Goal: Task Accomplishment & Management: Complete application form

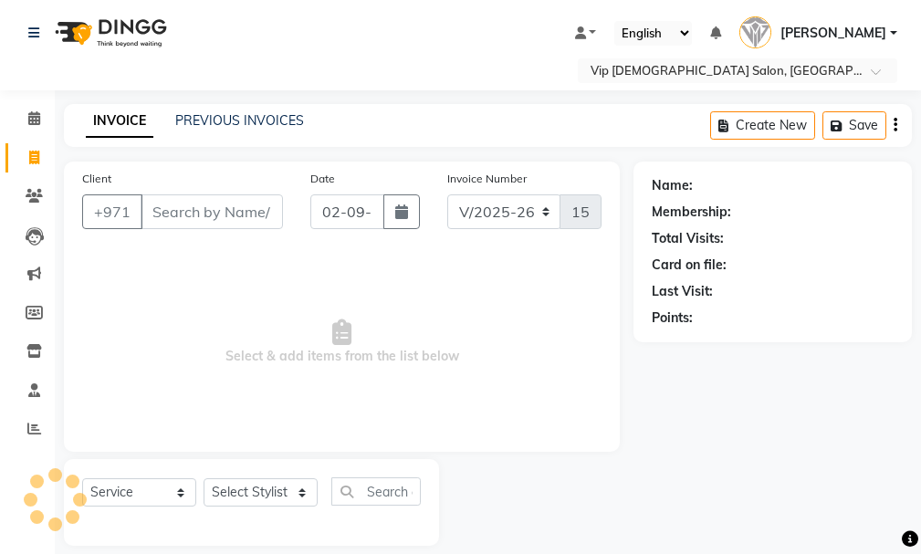
select select "8415"
select select "service"
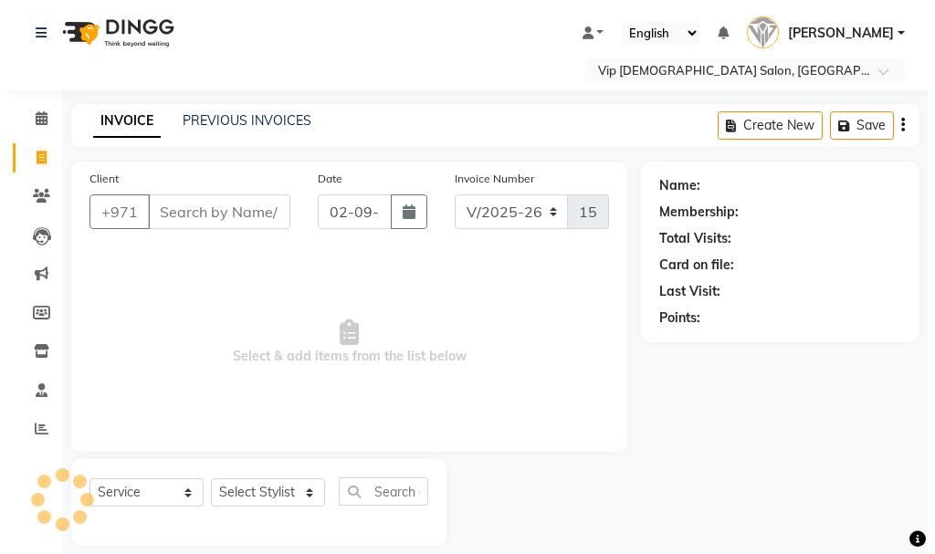
scroll to position [19, 0]
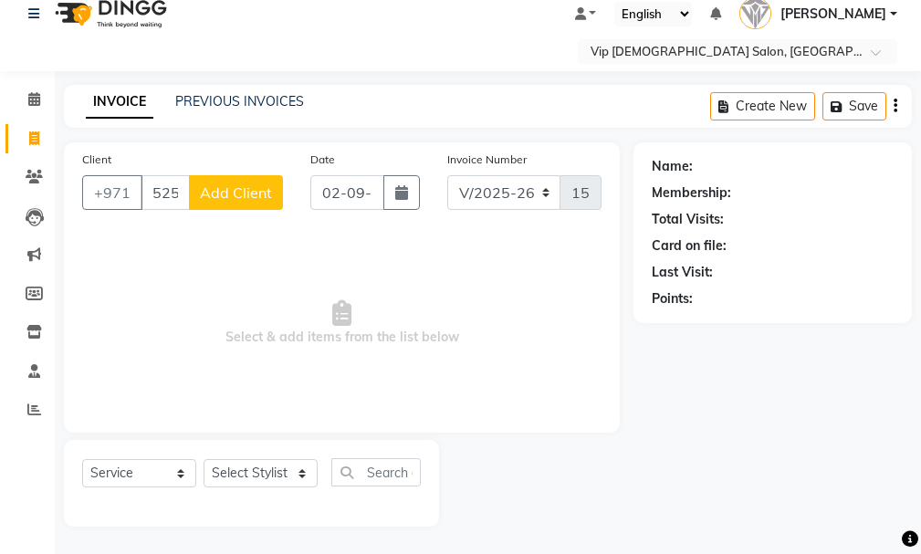
type input "525857105"
click at [233, 204] on button "Add Client" at bounding box center [236, 192] width 94 height 35
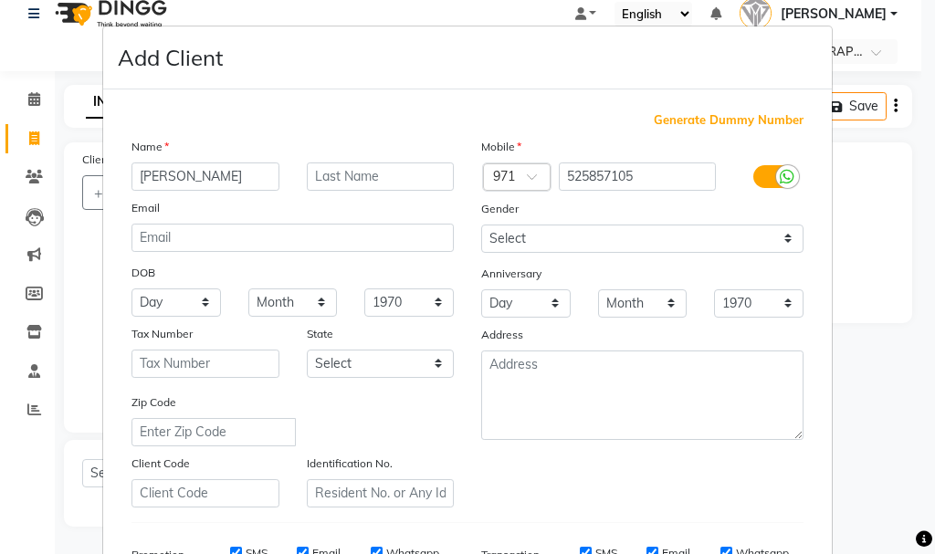
type input "[PERSON_NAME]"
click at [528, 217] on div "Gender" at bounding box center [642, 212] width 350 height 26
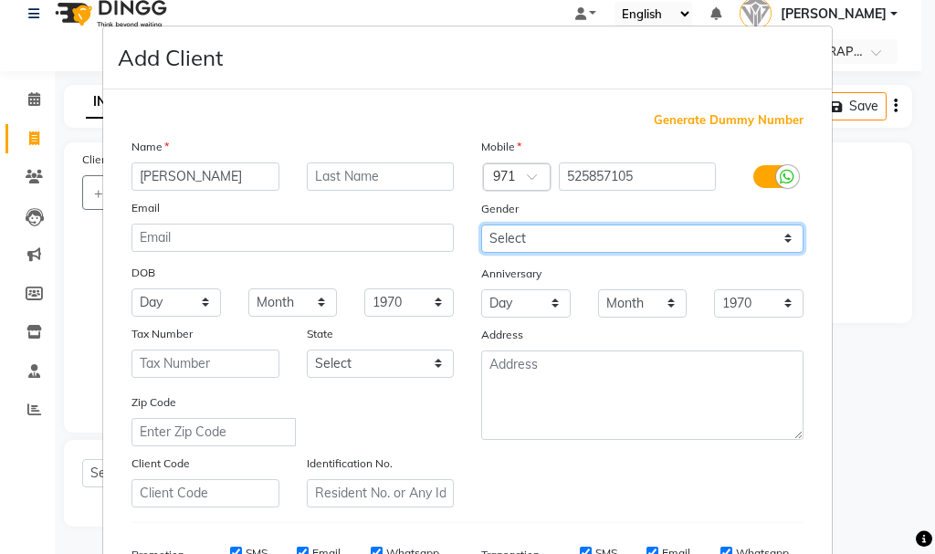
click at [536, 238] on select "Select [DEMOGRAPHIC_DATA] [DEMOGRAPHIC_DATA] Other Prefer Not To Say" at bounding box center [642, 239] width 322 height 28
select select "[DEMOGRAPHIC_DATA]"
click at [481, 225] on select "Select [DEMOGRAPHIC_DATA] [DEMOGRAPHIC_DATA] Other Prefer Not To Say" at bounding box center [642, 239] width 322 height 28
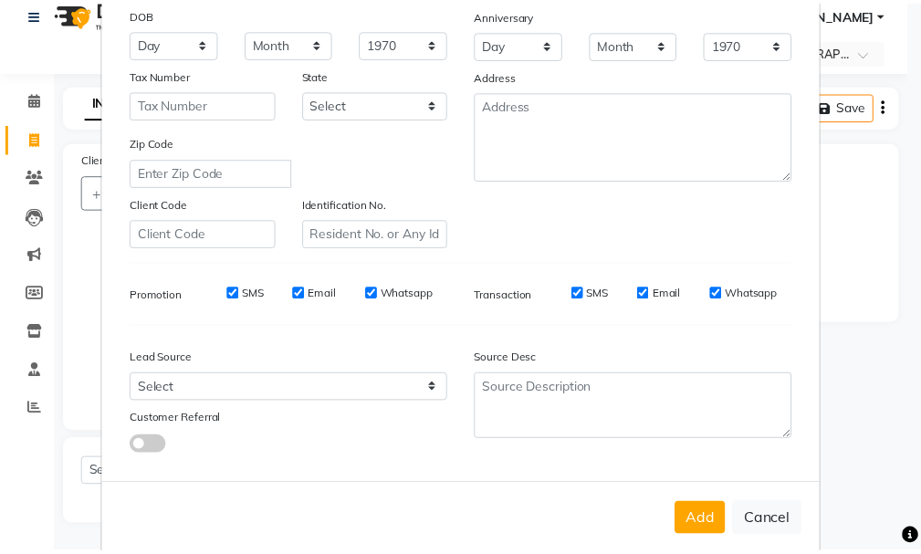
scroll to position [289, 0]
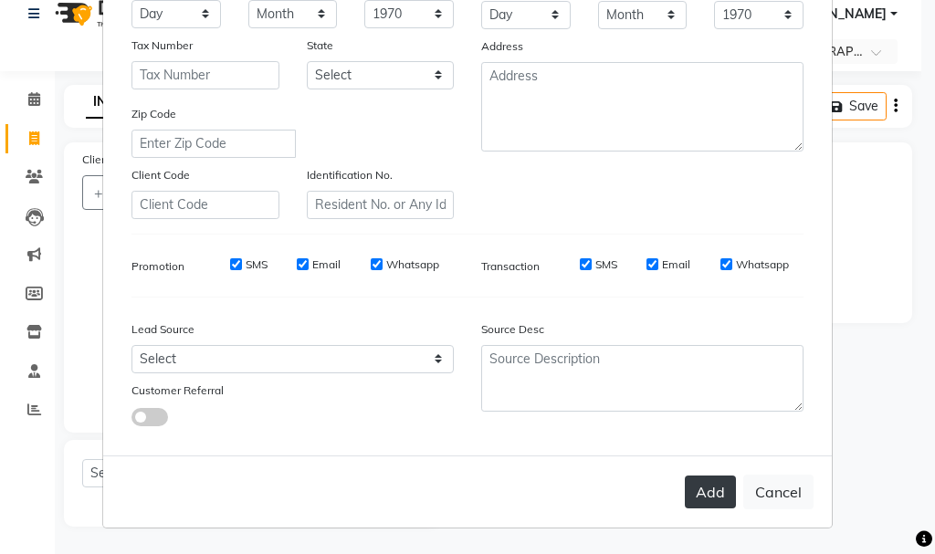
click at [700, 488] on button "Add" at bounding box center [710, 492] width 51 height 33
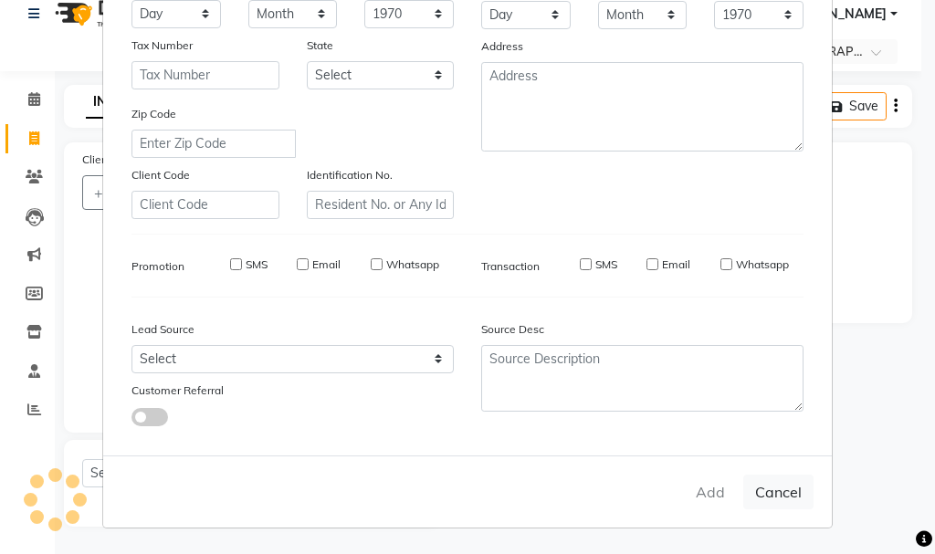
select select
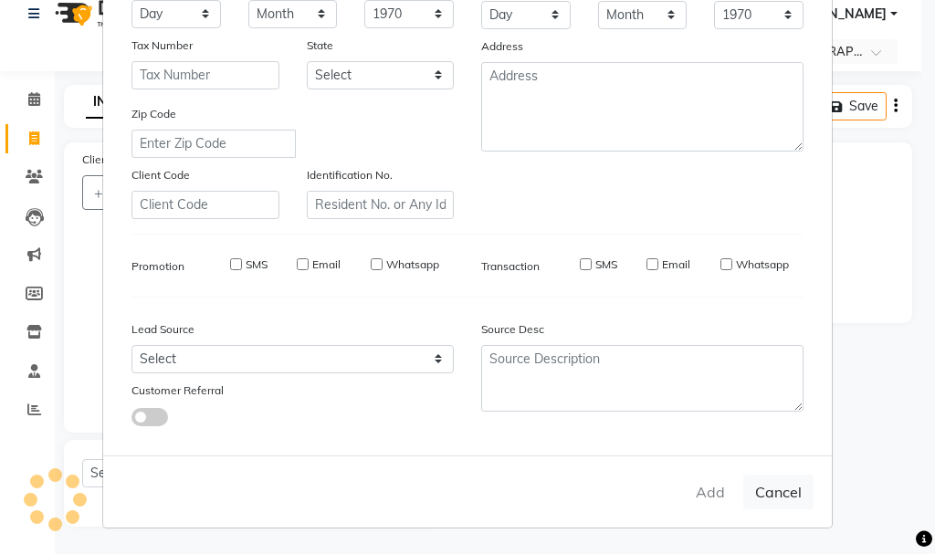
select select
checkbox input "false"
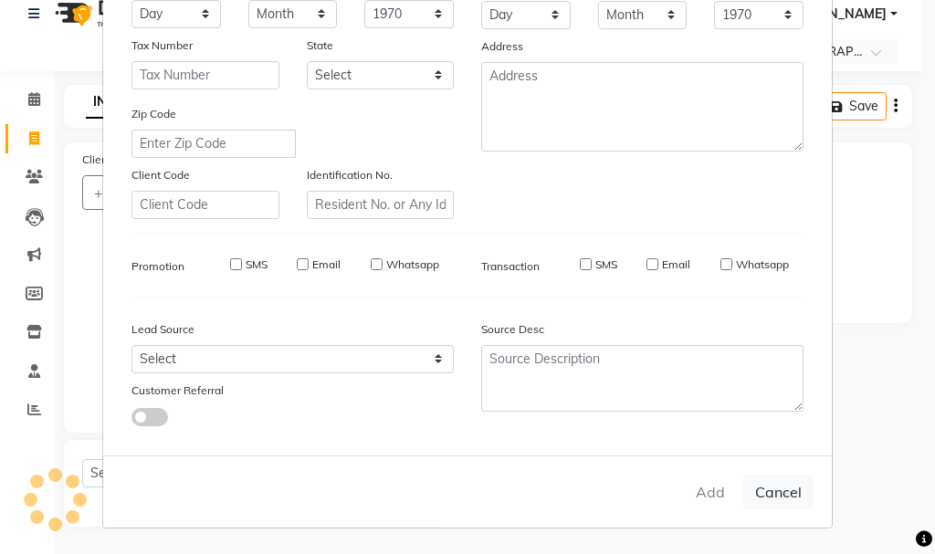
checkbox input "false"
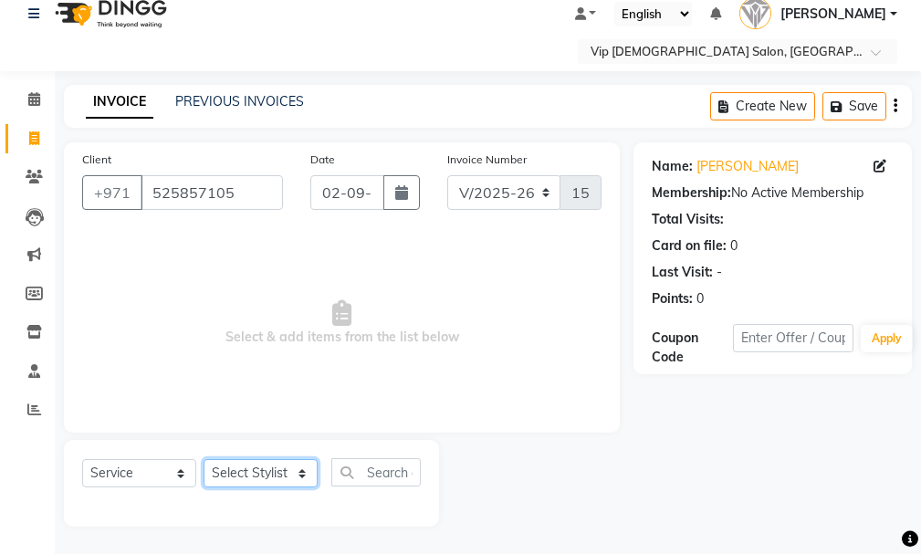
click at [270, 482] on select "Select Stylist Ali [PERSON_NAME] [PERSON_NAME] [PERSON_NAME] Lakhbizi Jairah [P…" at bounding box center [261, 473] width 114 height 28
select select "81364"
click at [204, 459] on select "Select Stylist Ali [PERSON_NAME] [PERSON_NAME] [PERSON_NAME] Lakhbizi Jairah [P…" at bounding box center [261, 473] width 114 height 28
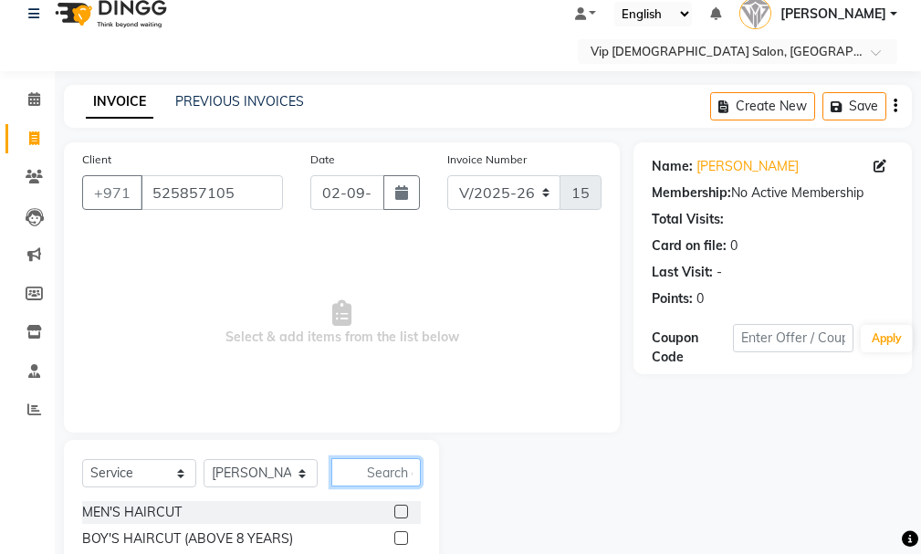
click at [419, 477] on input "text" at bounding box center [375, 472] width 89 height 28
type input "craf"
click at [403, 536] on label at bounding box center [401, 538] width 14 height 14
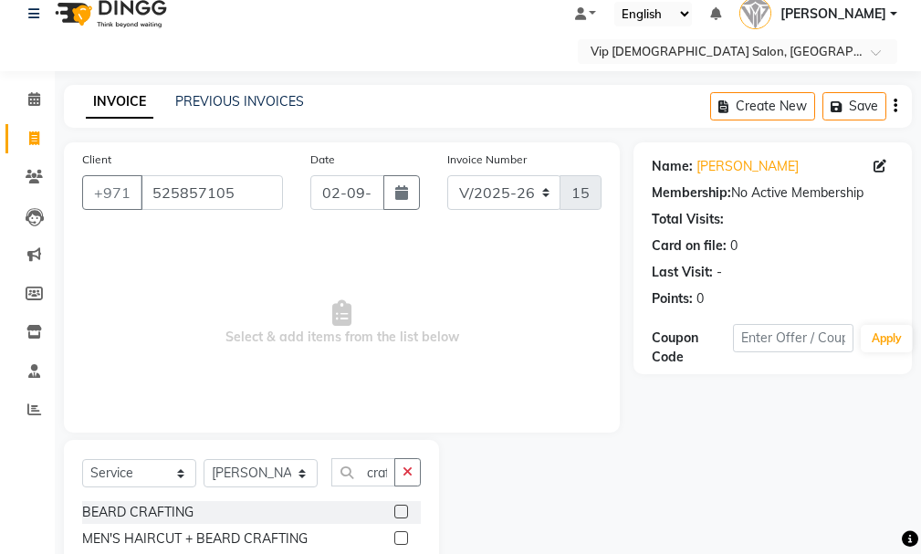
click at [403, 536] on input "checkbox" at bounding box center [400, 539] width 12 height 12
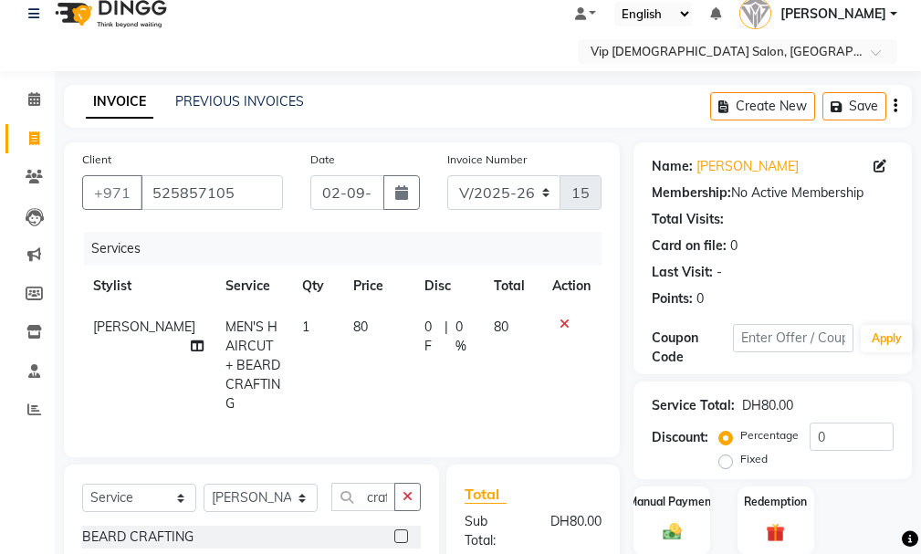
checkbox input "false"
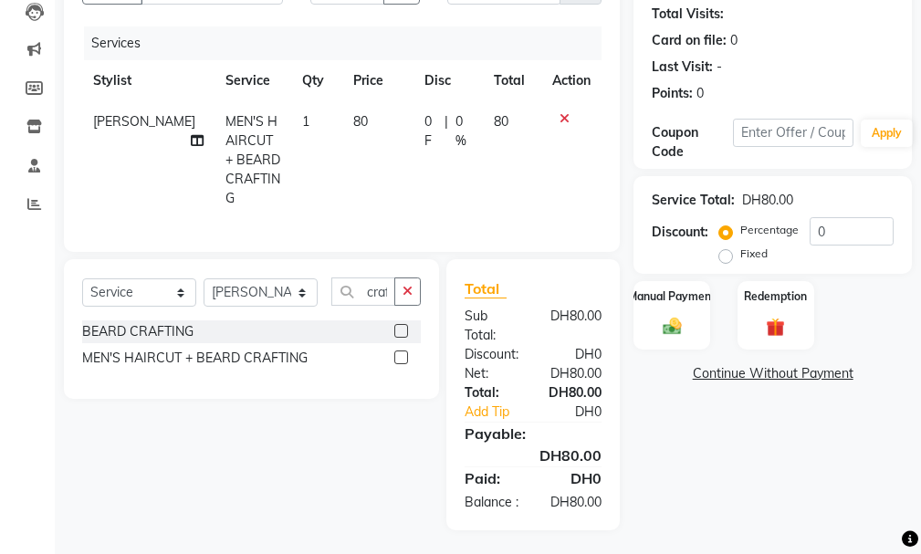
scroll to position [235, 0]
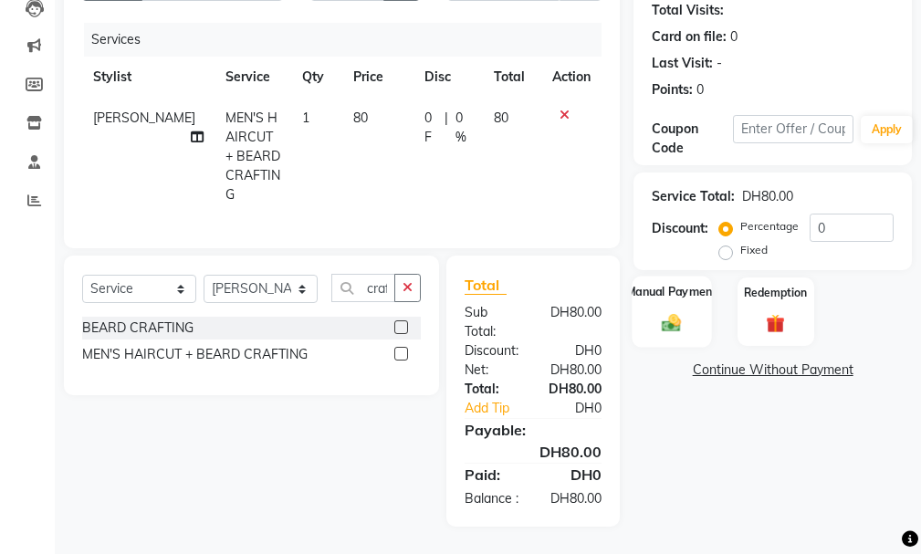
click at [679, 327] on img at bounding box center [671, 323] width 31 height 22
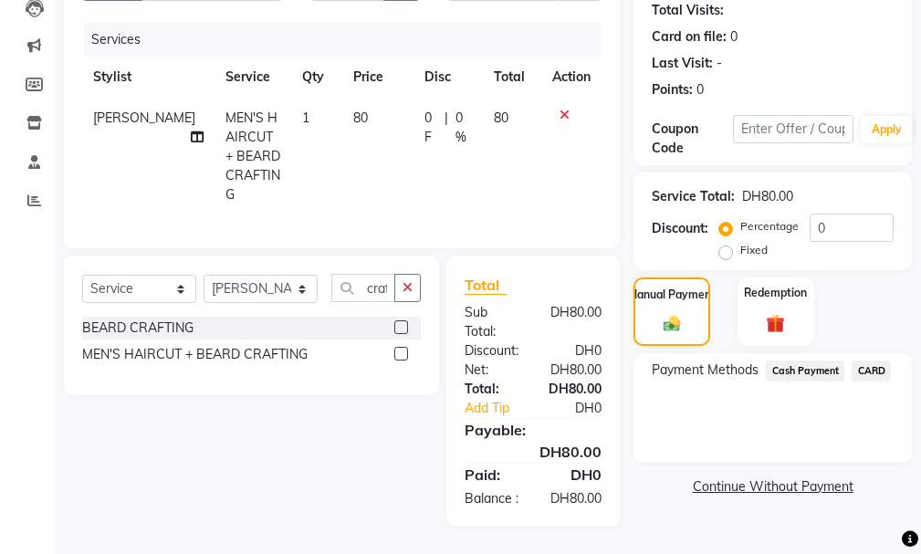
click at [876, 368] on span "CARD" at bounding box center [871, 371] width 39 height 21
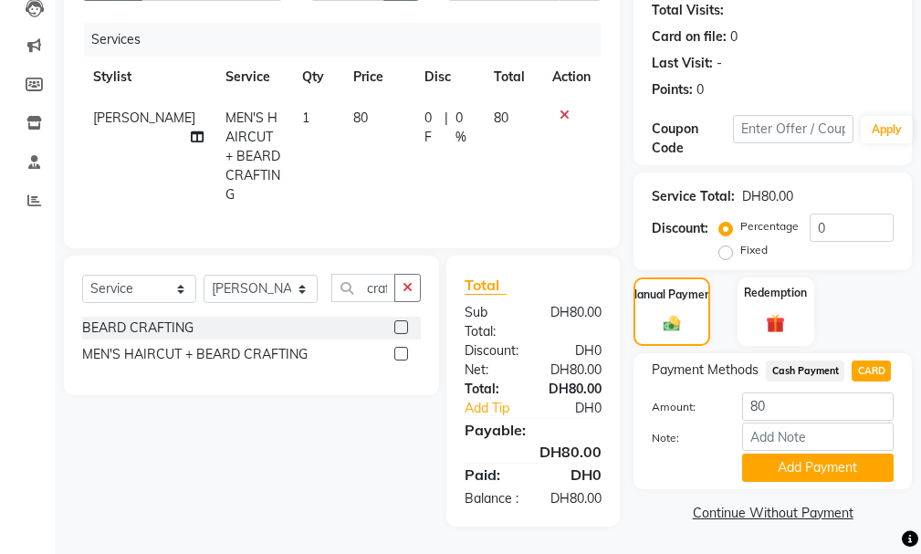
click at [812, 361] on span "Cash Payment" at bounding box center [805, 371] width 79 height 21
click at [803, 463] on button "Add Payment" at bounding box center [818, 468] width 152 height 28
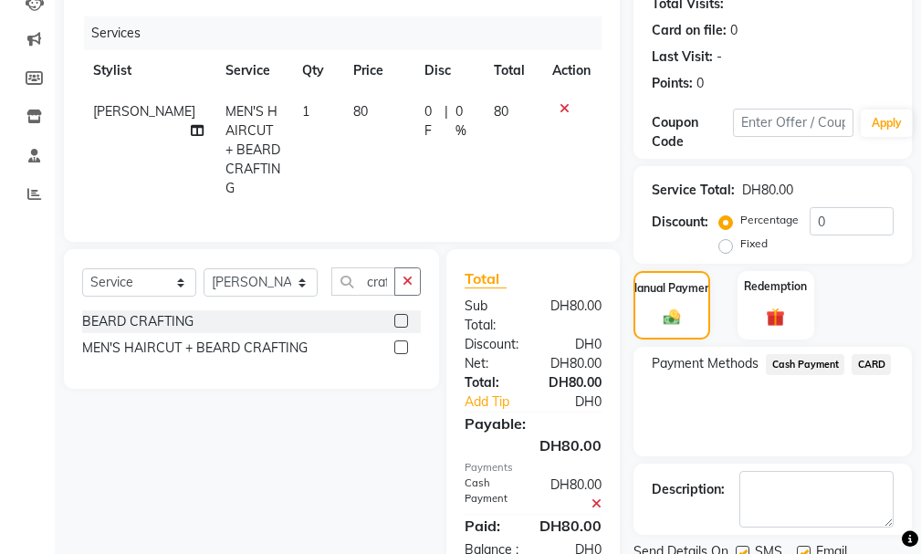
scroll to position [305, 0]
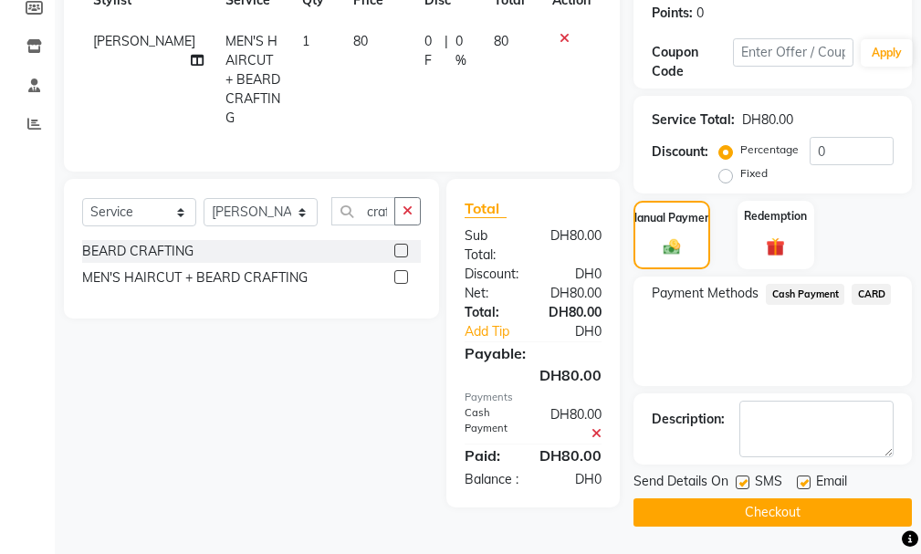
click at [749, 508] on button "Checkout" at bounding box center [773, 512] width 278 height 28
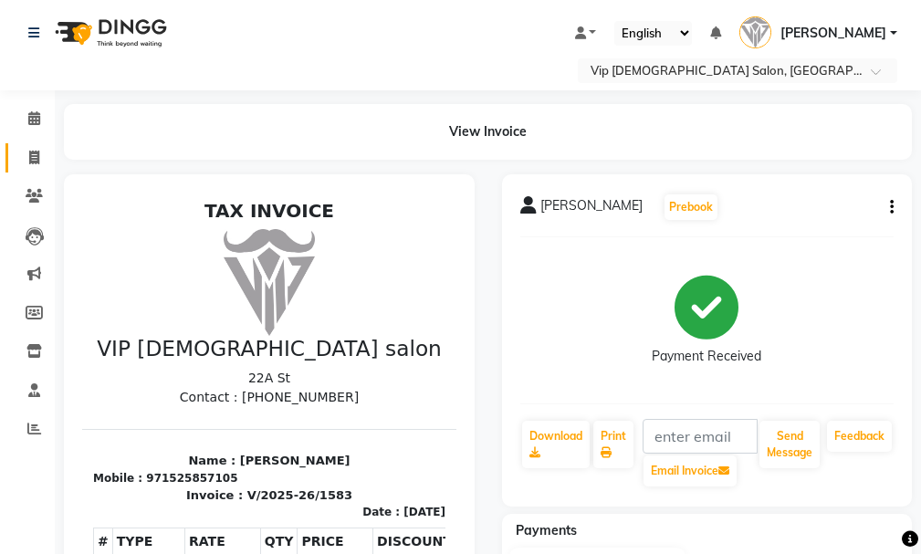
click at [37, 166] on span at bounding box center [34, 158] width 32 height 21
select select "service"
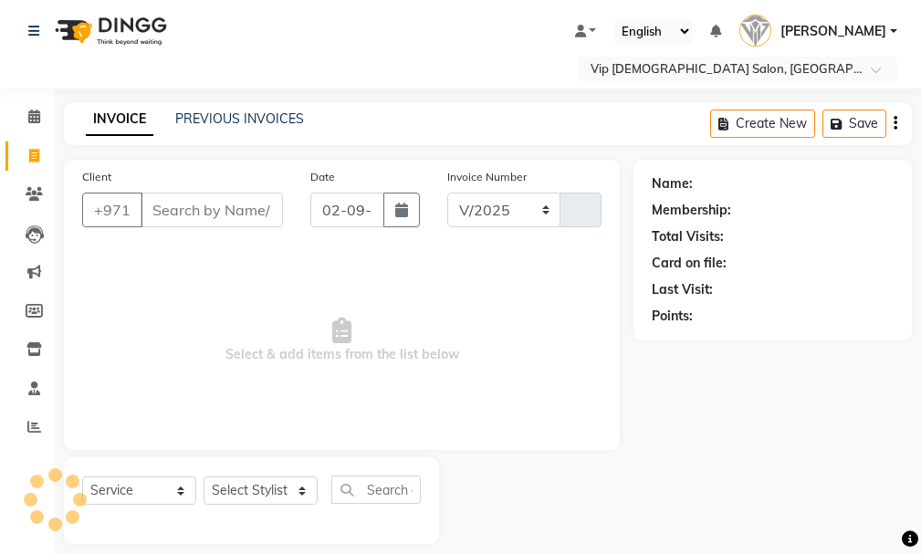
select select "8415"
type input "1584"
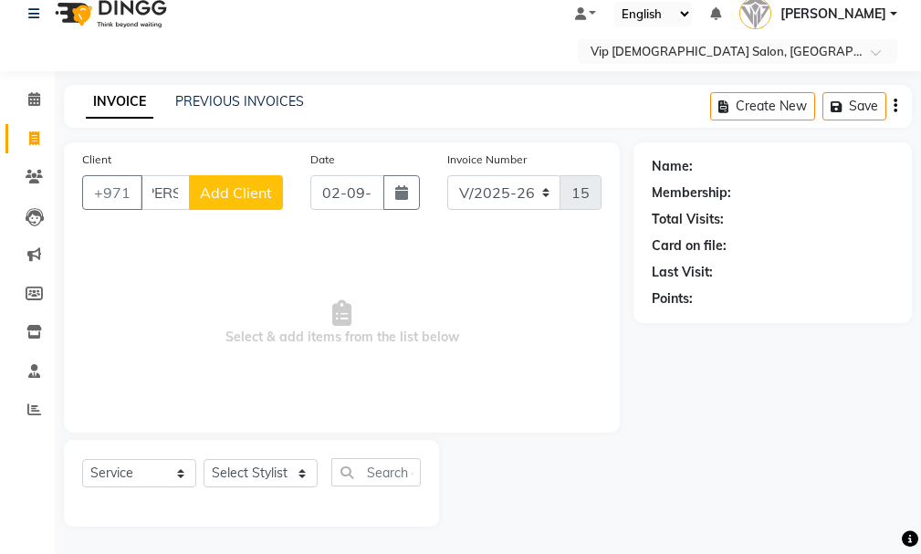
scroll to position [0, 17]
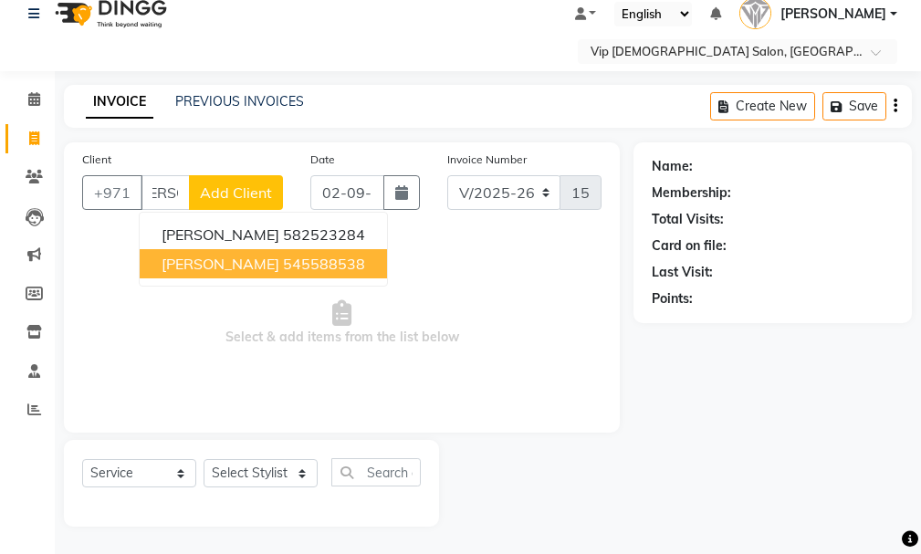
click at [283, 268] on ngb-highlight "545588538" at bounding box center [324, 264] width 82 height 18
type input "545588538"
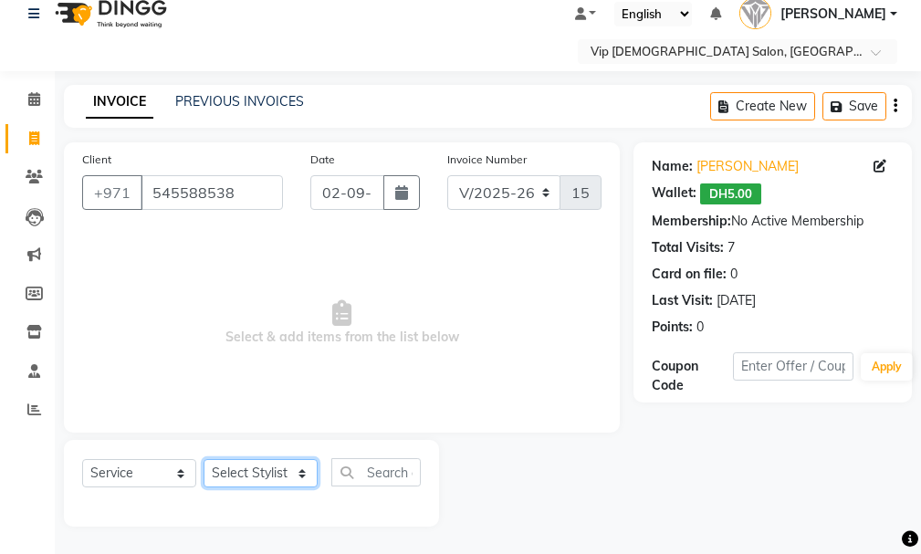
click at [272, 467] on select "Select Stylist Ali [PERSON_NAME] [PERSON_NAME] [PERSON_NAME] Lakhbizi Jairah [P…" at bounding box center [261, 473] width 114 height 28
select select "81343"
click at [204, 459] on select "Select Stylist Ali [PERSON_NAME] [PERSON_NAME] [PERSON_NAME] Lakhbizi Jairah [P…" at bounding box center [261, 473] width 114 height 28
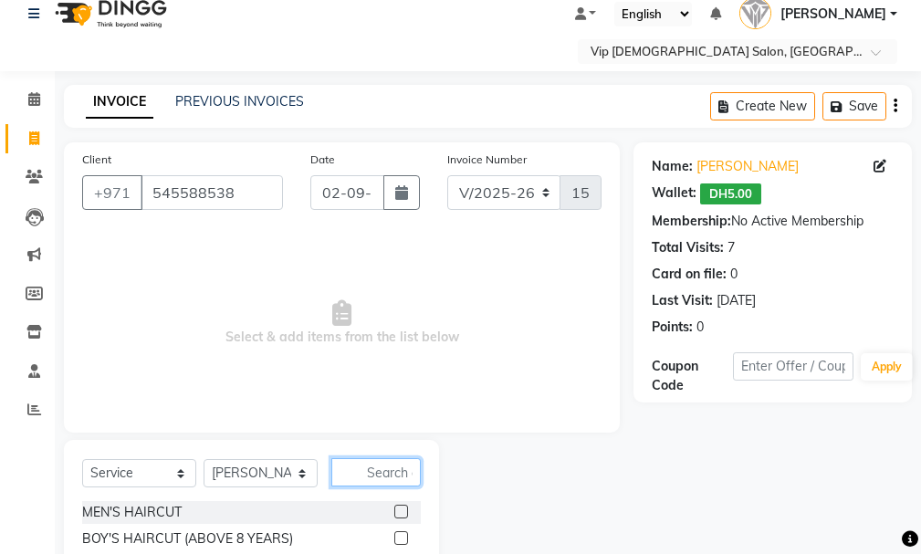
click at [384, 466] on input "text" at bounding box center [375, 472] width 89 height 28
type input "trim"
click at [400, 546] on div at bounding box center [400, 540] width 12 height 19
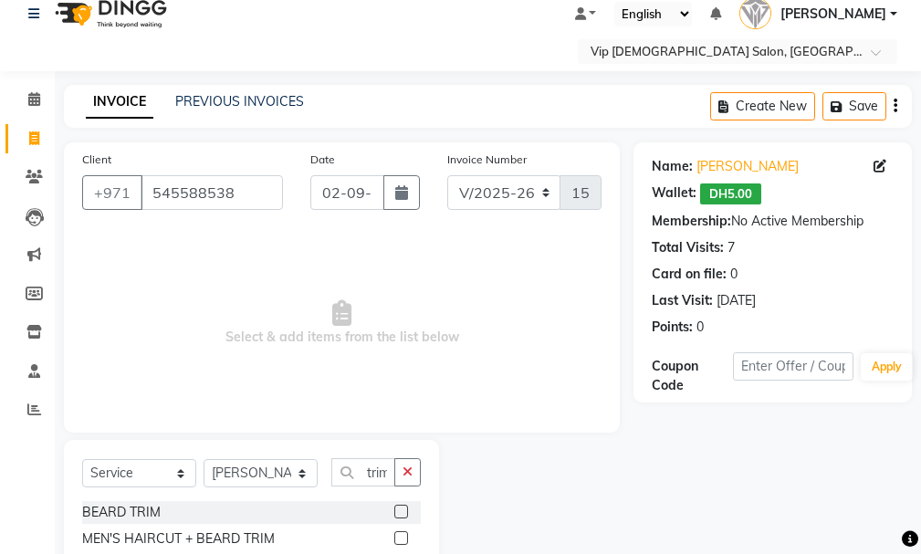
click at [404, 537] on label at bounding box center [401, 538] width 14 height 14
click at [404, 537] on input "checkbox" at bounding box center [400, 539] width 12 height 12
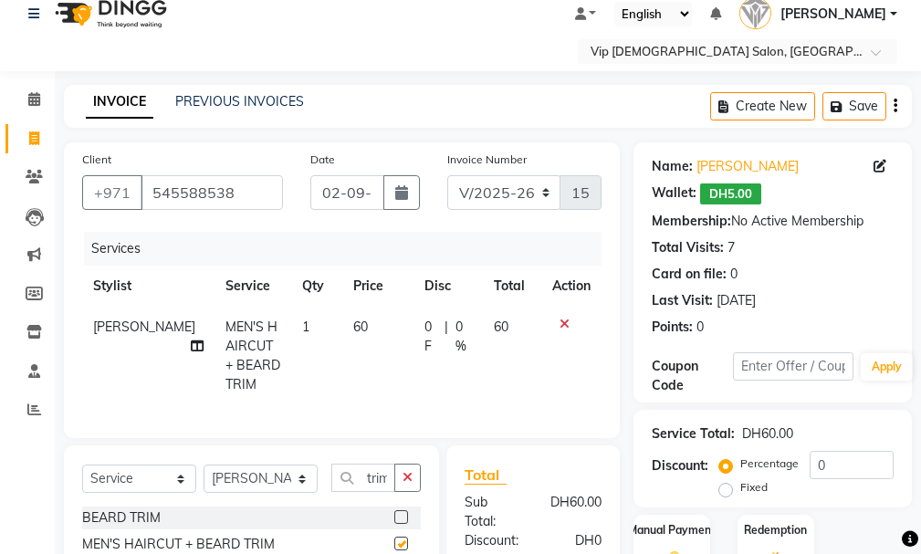
checkbox input "false"
click at [281, 492] on select "Select Stylist Ali [PERSON_NAME] [PERSON_NAME] [PERSON_NAME] Lakhbizi Jairah [P…" at bounding box center [261, 479] width 114 height 28
select select "85762"
click at [204, 478] on select "Select Stylist Ali [PERSON_NAME] [PERSON_NAME] [PERSON_NAME] Lakhbizi Jairah [P…" at bounding box center [261, 479] width 114 height 28
click at [407, 484] on icon "button" at bounding box center [408, 477] width 10 height 13
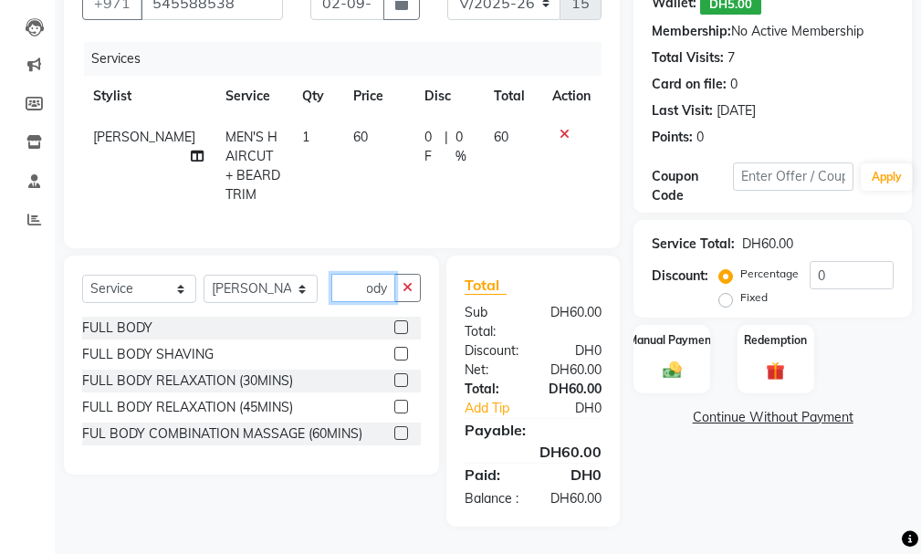
scroll to position [242, 0]
type input "body"
click at [400, 347] on label at bounding box center [401, 354] width 14 height 14
click at [400, 349] on input "checkbox" at bounding box center [400, 355] width 12 height 12
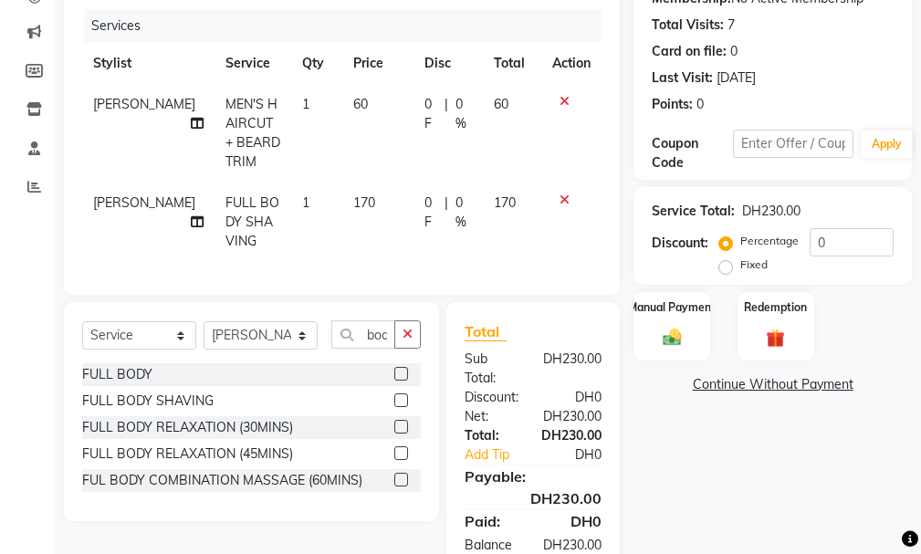
checkbox input "false"
click at [415, 345] on button "button" at bounding box center [407, 334] width 26 height 28
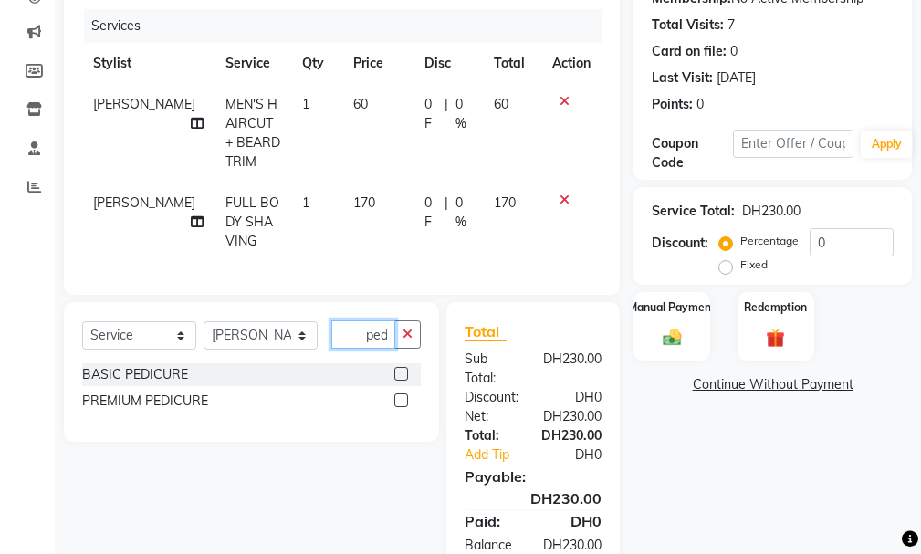
scroll to position [0, 4]
type input "pedi"
click at [402, 381] on label at bounding box center [401, 374] width 14 height 14
click at [402, 381] on input "checkbox" at bounding box center [400, 375] width 12 height 12
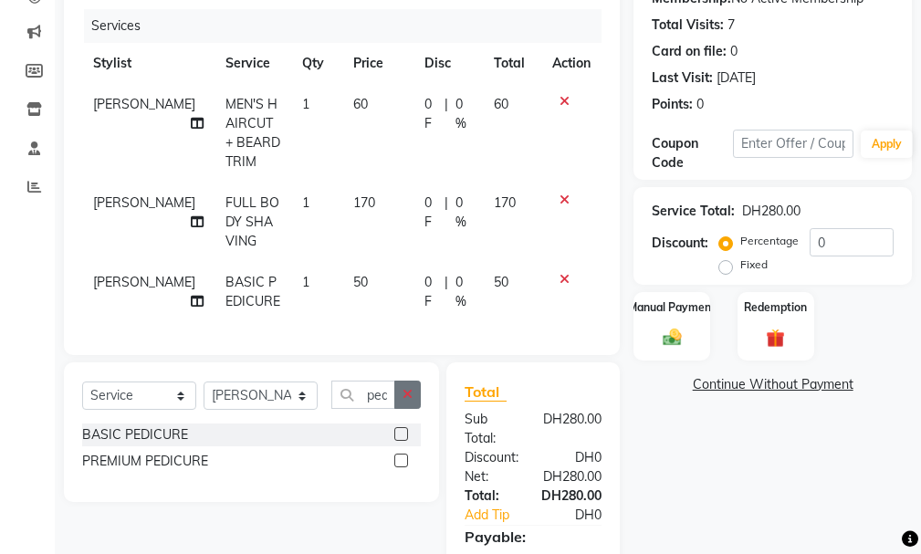
checkbox input "false"
click at [411, 401] on icon "button" at bounding box center [408, 394] width 10 height 13
type input "mani"
click at [404, 441] on label at bounding box center [401, 434] width 14 height 14
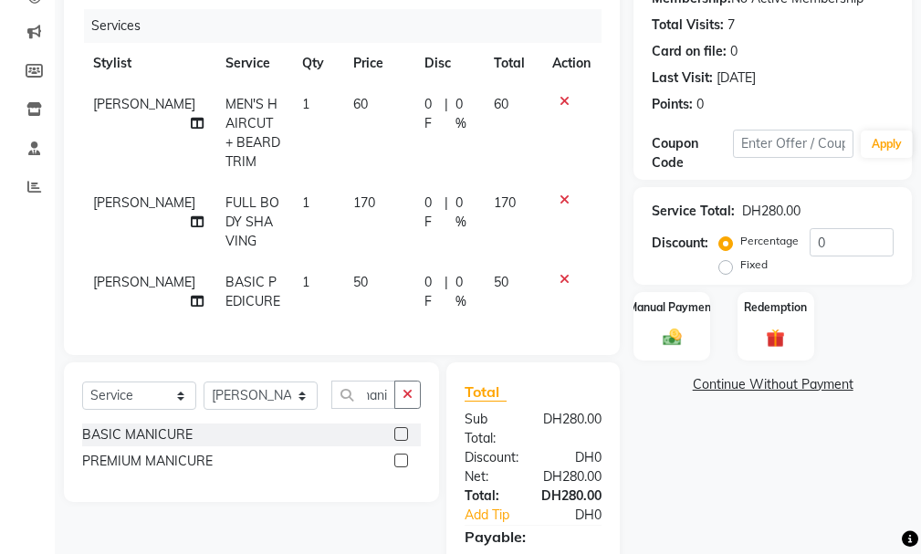
click at [404, 441] on input "checkbox" at bounding box center [400, 435] width 12 height 12
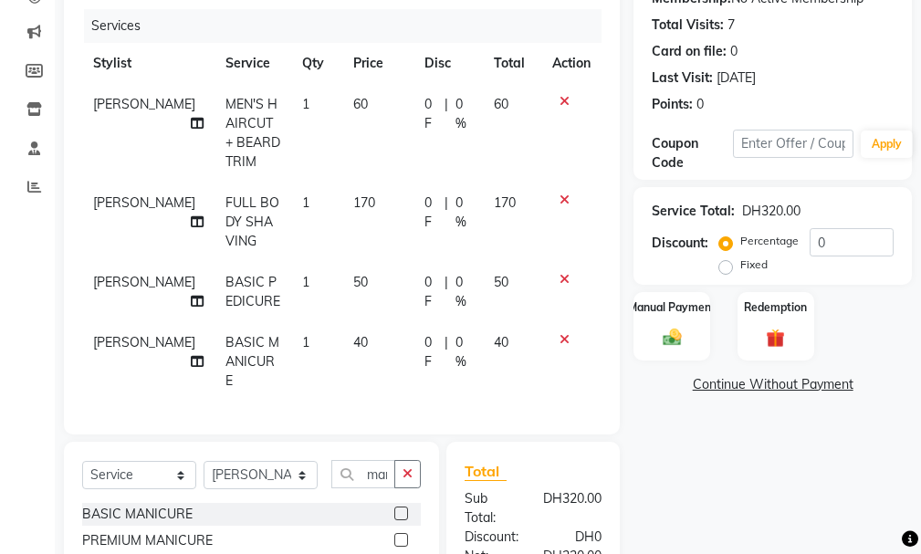
checkbox input "false"
click at [353, 202] on span "170" at bounding box center [364, 202] width 22 height 16
select select "85762"
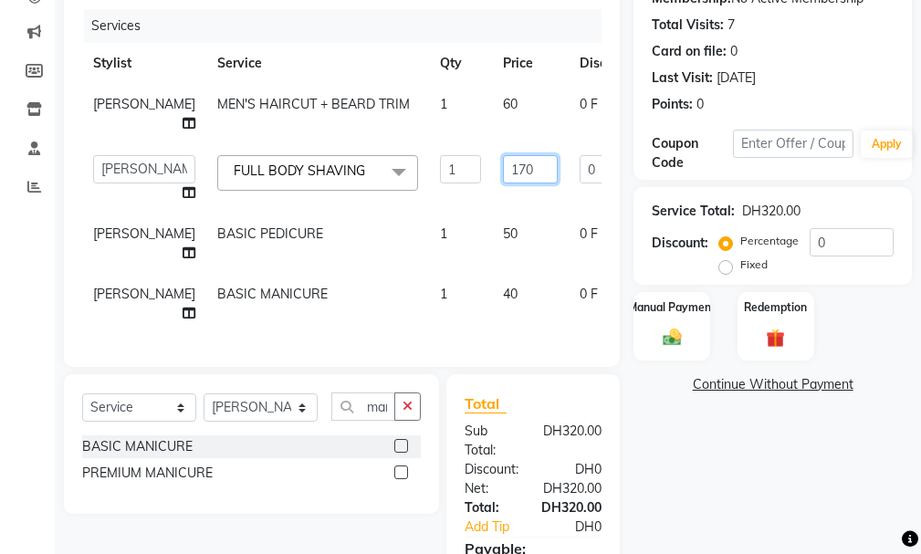
click at [503, 181] on input "170" at bounding box center [530, 169] width 55 height 28
type input "150"
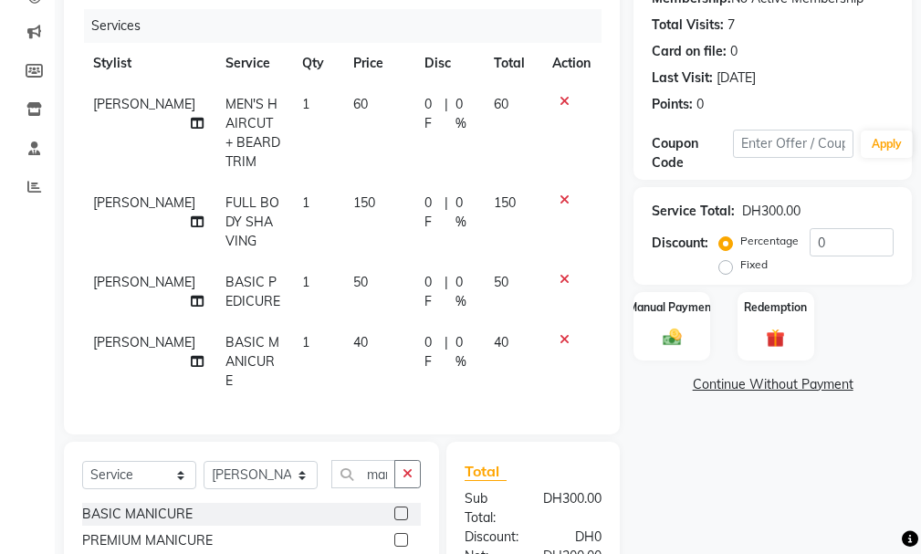
click at [686, 461] on div "Name: [PERSON_NAME]: DH5.00 Membership: No Active Membership Total Visits: 7 Ca…" at bounding box center [780, 326] width 292 height 813
click at [661, 320] on div "Manual Payment" at bounding box center [672, 325] width 79 height 71
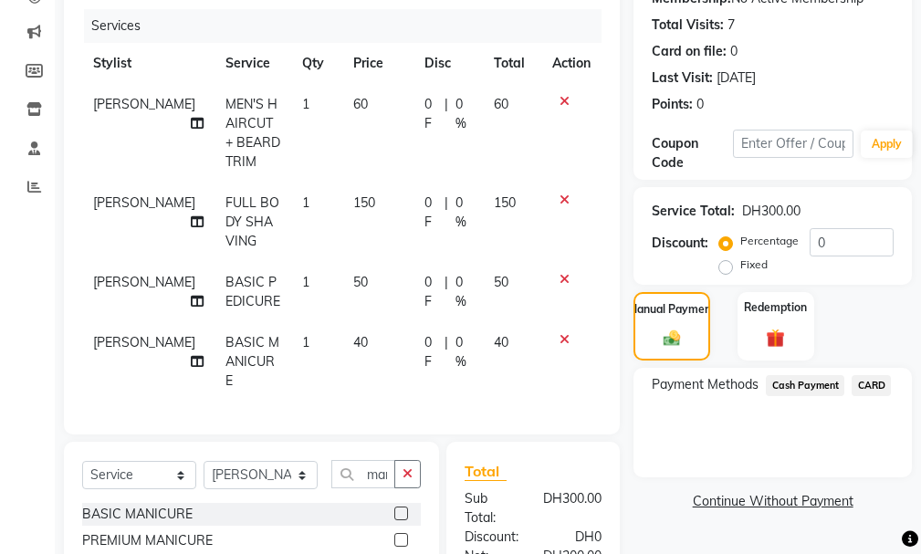
click at [808, 387] on span "Cash Payment" at bounding box center [805, 385] width 79 height 21
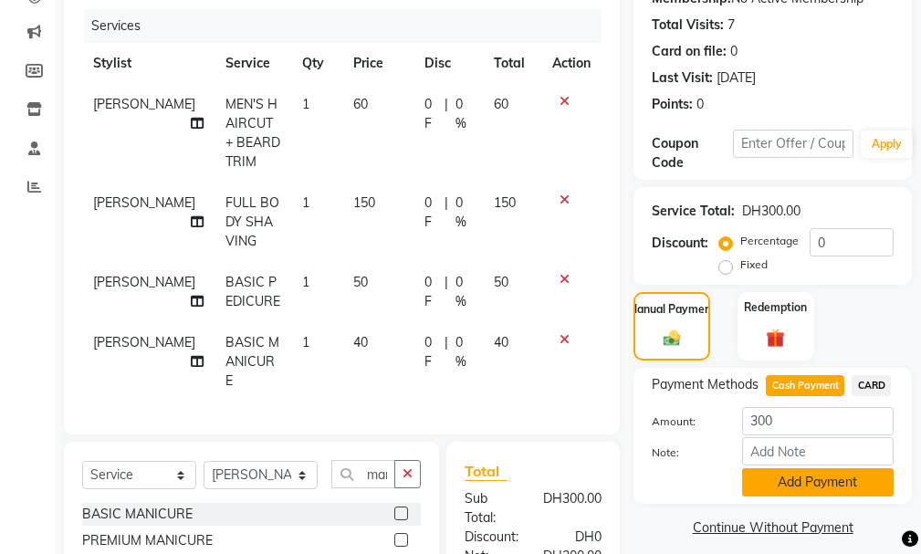
click at [782, 491] on button "Add Payment" at bounding box center [818, 482] width 152 height 28
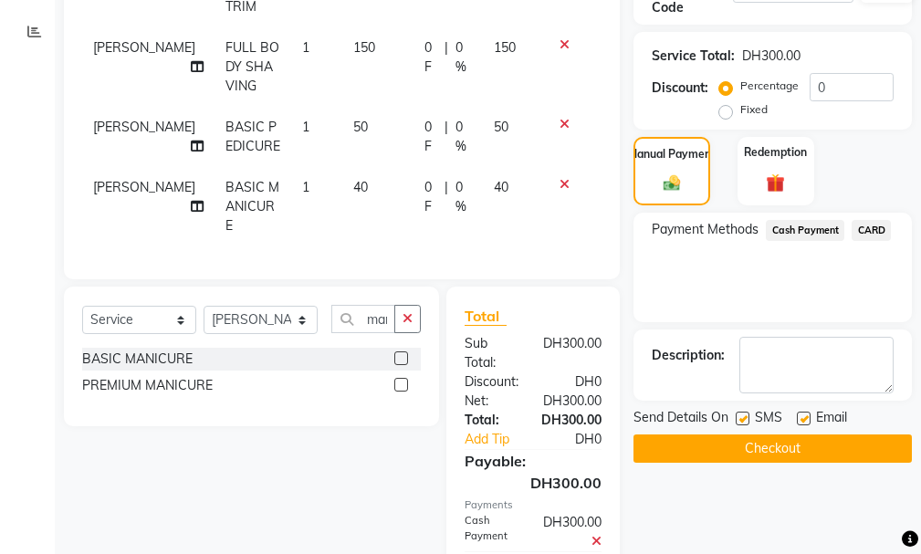
scroll to position [499, 0]
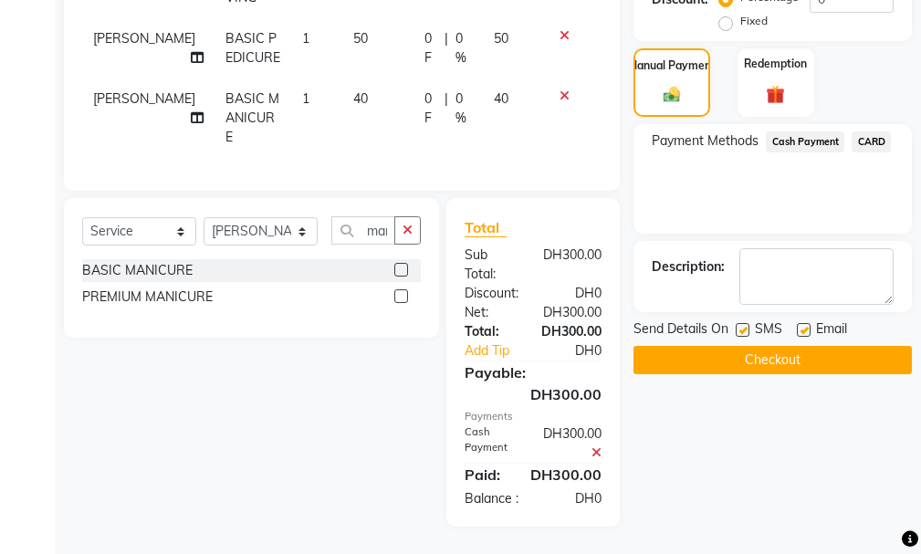
click at [768, 350] on button "Checkout" at bounding box center [773, 360] width 278 height 28
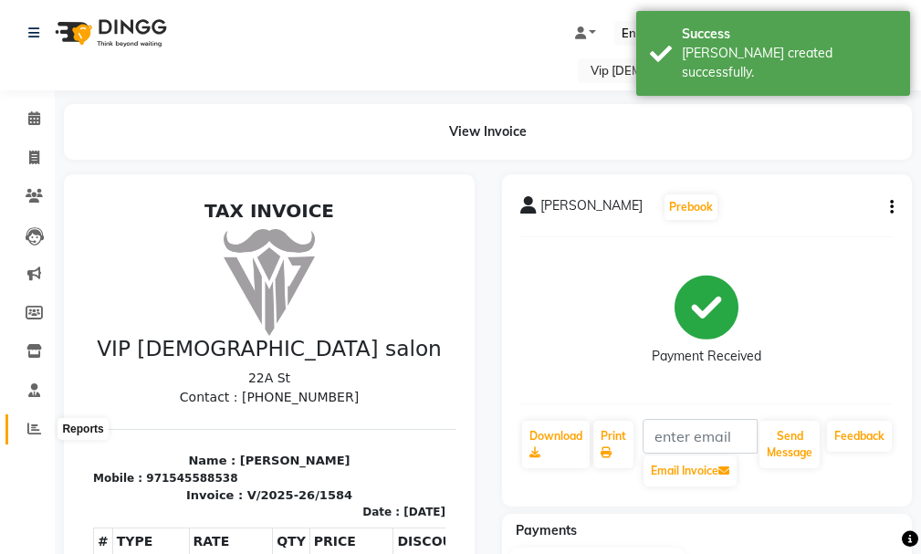
click at [33, 430] on icon at bounding box center [34, 429] width 14 height 14
